Goal: Check status: Check status

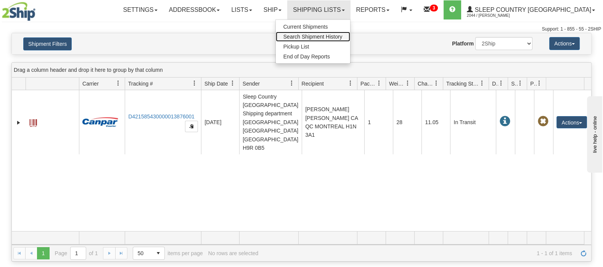
click at [343, 35] on span "Search Shipment History" at bounding box center [312, 37] width 59 height 6
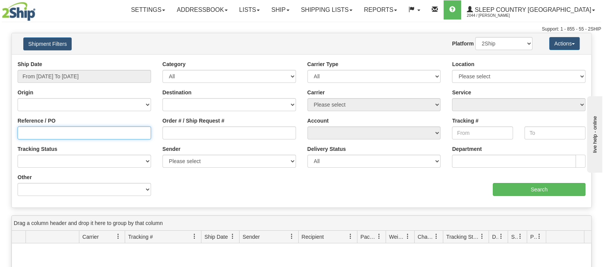
click at [44, 130] on input "Reference / PO" at bounding box center [85, 132] width 134 height 13
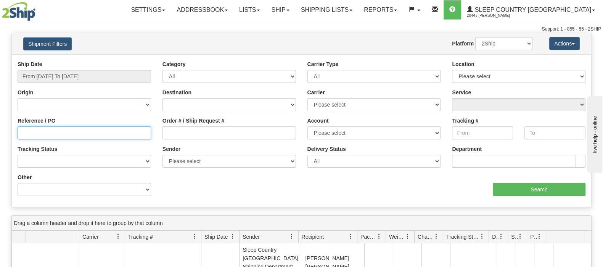
paste input "9002I066498"
type input "9002I066498"
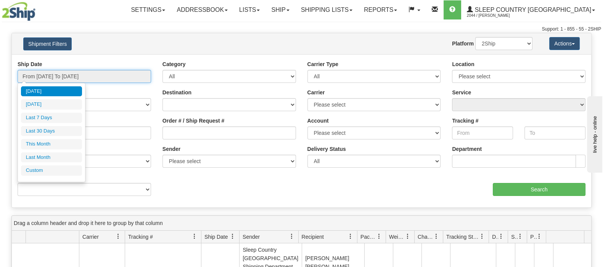
click at [74, 74] on input "From [DATE] To [DATE]" at bounding box center [85, 76] width 134 height 13
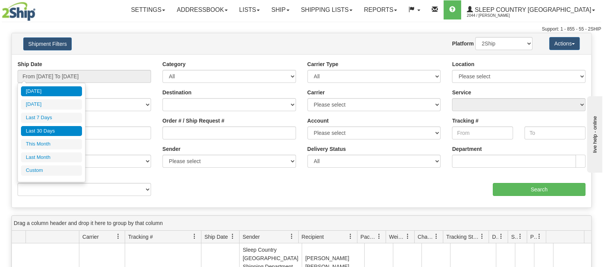
click at [46, 127] on li "Last 30 Days" at bounding box center [51, 131] width 61 height 10
type input "From [DATE] To [DATE]"
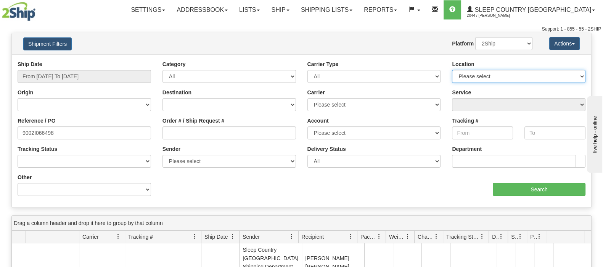
click at [567, 74] on select "Please select [GEOGRAPHIC_DATA] 921 922 93 94 97 390 915 916 98 902 95 96 90 91…" at bounding box center [519, 76] width 134 height 13
select select "6710"
click at [452, 70] on select "Please select [GEOGRAPHIC_DATA] 921 922 93 94 97 390 915 916 98 902 95 96 90 91…" at bounding box center [519, 76] width 134 height 13
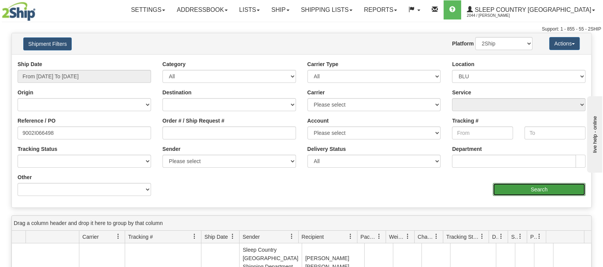
click at [507, 189] on input "Search" at bounding box center [539, 189] width 93 height 13
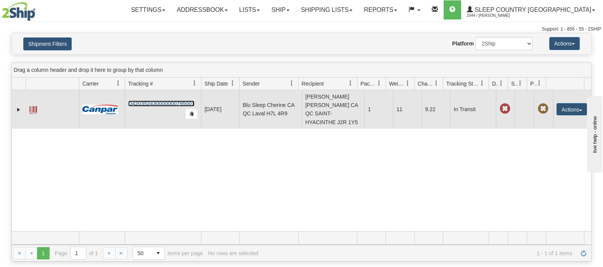
click at [143, 106] on link "D420352430000000795001" at bounding box center [161, 103] width 66 height 6
